Goal: Transaction & Acquisition: Purchase product/service

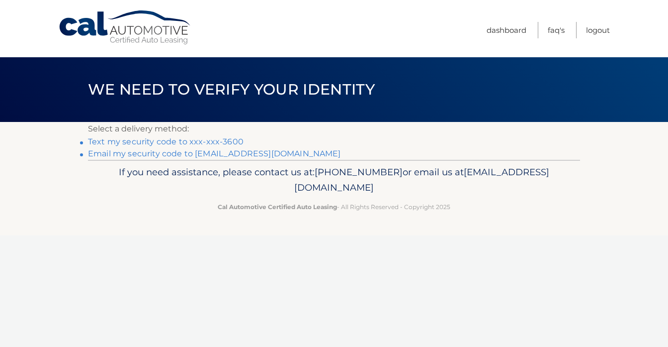
click at [247, 152] on link "Email my security code to [EMAIL_ADDRESS][DOMAIN_NAME]" at bounding box center [214, 153] width 253 height 9
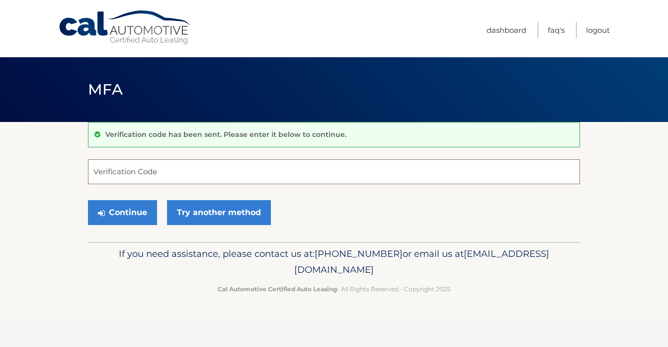
click at [325, 172] on input "Verification Code" at bounding box center [334, 171] width 492 height 25
paste input "758480"
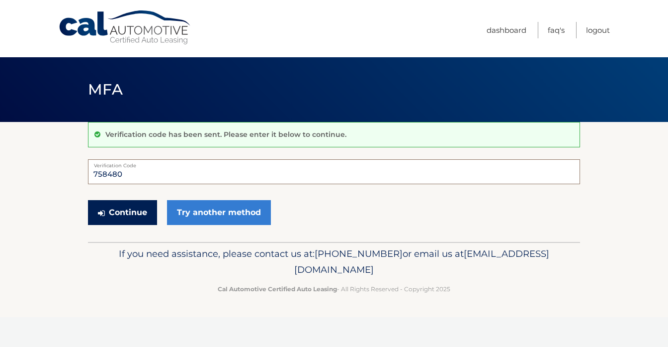
type input "758480"
click at [146, 217] on button "Continue" at bounding box center [122, 212] width 69 height 25
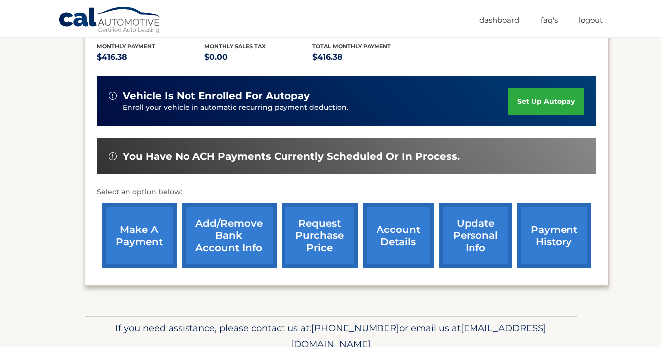
scroll to position [226, 0]
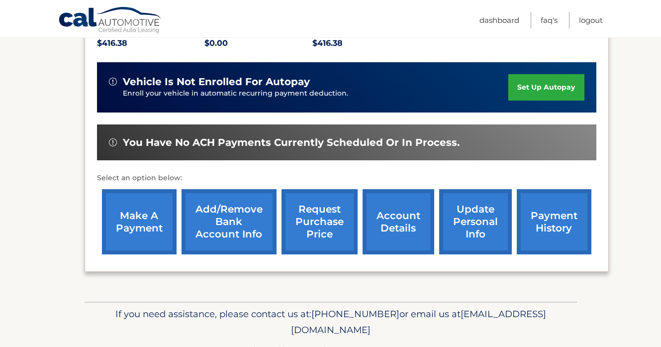
click at [159, 221] on link "make a payment" at bounding box center [139, 221] width 75 height 65
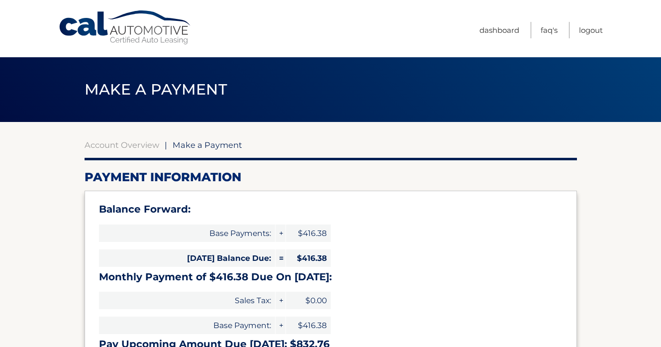
select select "OTczNTY2MTMtNjlkZS00MWU1LTk2ZTQtNzI0MzBiOGM4YjQ4"
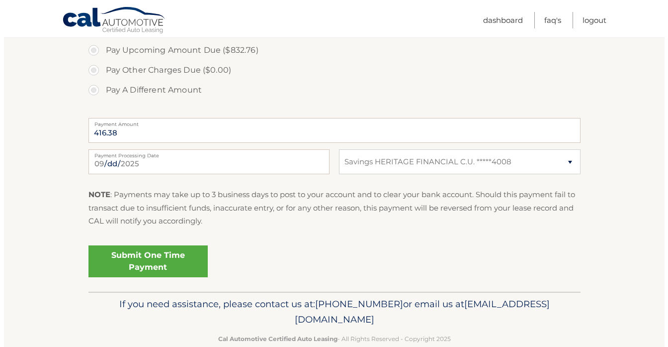
scroll to position [390, 0]
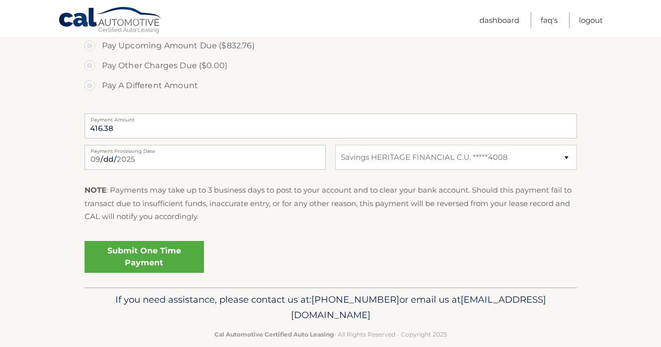
click at [167, 255] on link "Submit One Time Payment" at bounding box center [144, 257] width 119 height 32
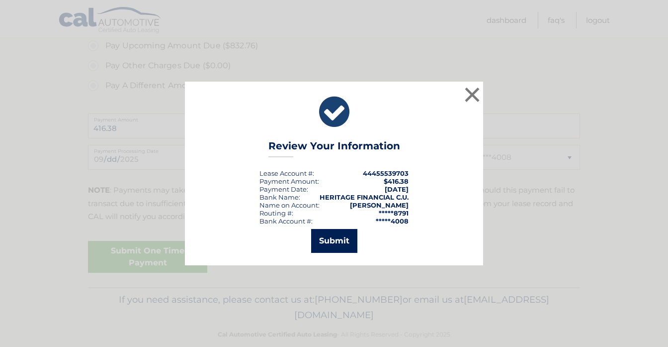
click at [345, 239] on button "Submit" at bounding box center [334, 241] width 46 height 24
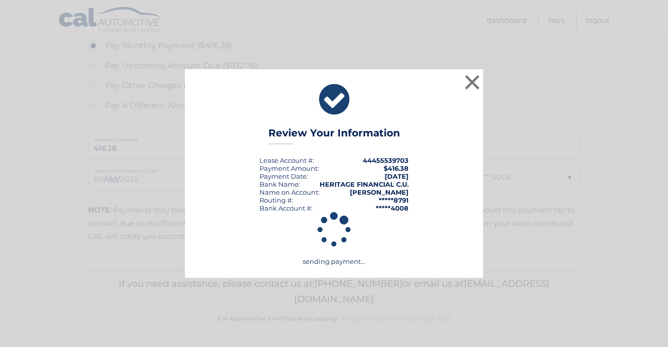
scroll to position [367, 0]
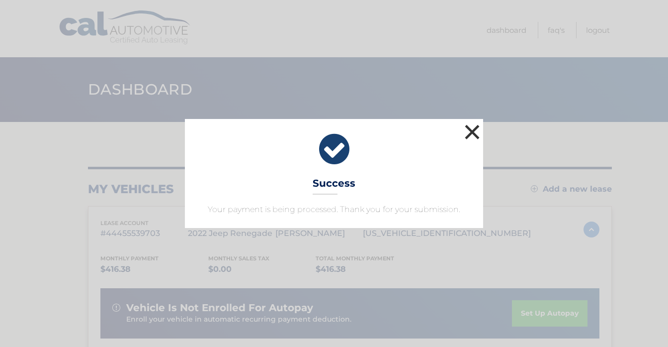
click at [475, 142] on button "×" at bounding box center [472, 132] width 20 height 20
